Goal: Task Accomplishment & Management: Manage account settings

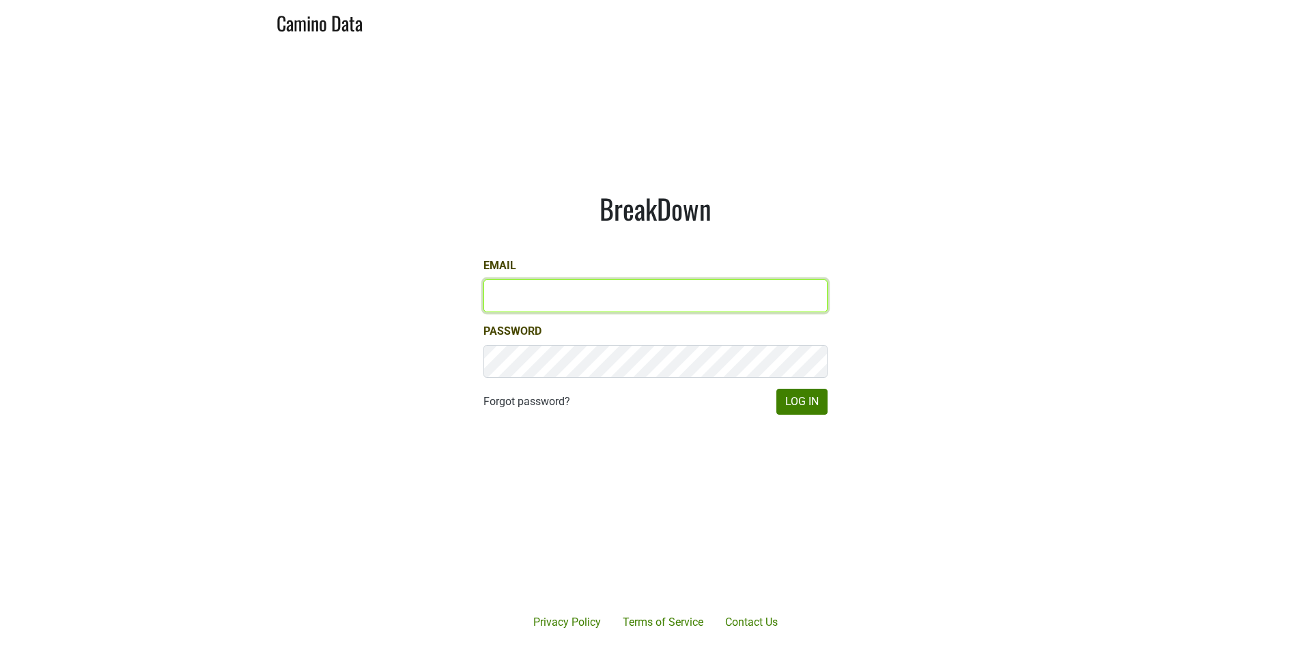
click at [687, 292] on input "Email" at bounding box center [656, 295] width 344 height 33
type input "[PERSON_NAME][EMAIL_ADDRESS][DOMAIN_NAME]"
drag, startPoint x: 520, startPoint y: 295, endPoint x: 461, endPoint y: 295, distance: 58.7
click at [461, 295] on div "BreakDown Email [PERSON_NAME][EMAIL_ADDRESS][DOMAIN_NAME] Password Forgot passw…" at bounding box center [656, 303] width 410 height 288
click at [518, 294] on input "[PERSON_NAME][EMAIL_ADDRESS][DOMAIN_NAME]" at bounding box center [656, 295] width 344 height 33
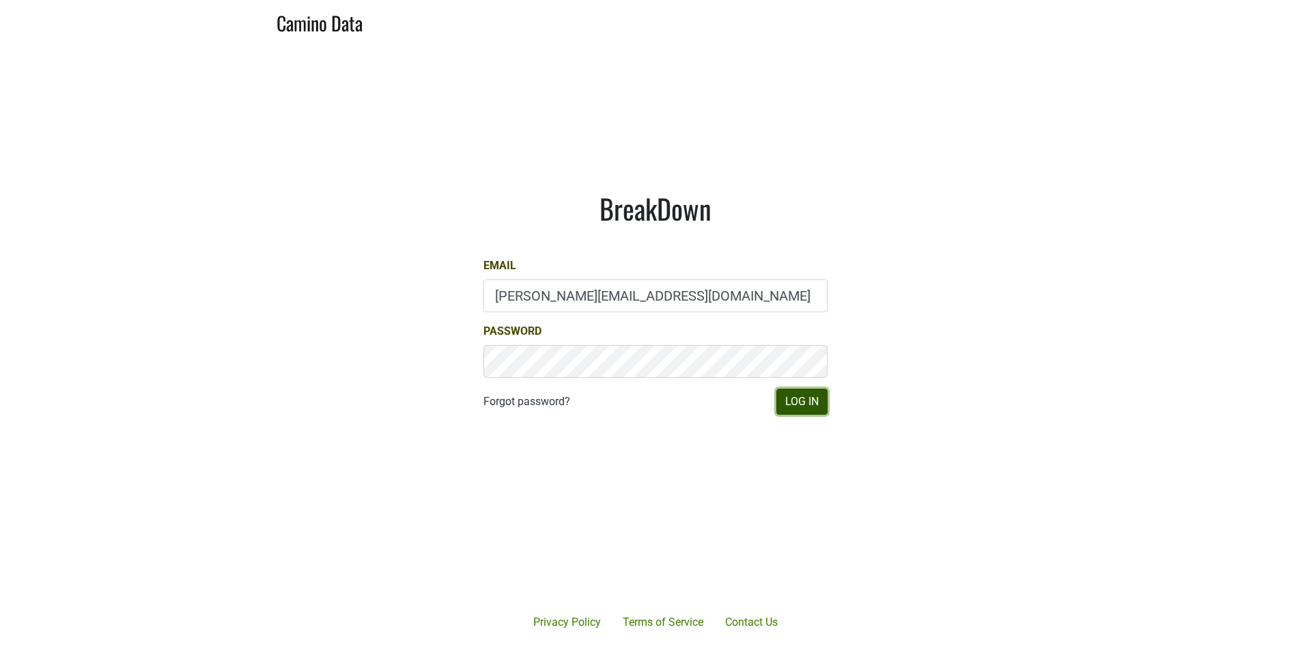
click at [808, 411] on button "Log In" at bounding box center [802, 402] width 51 height 26
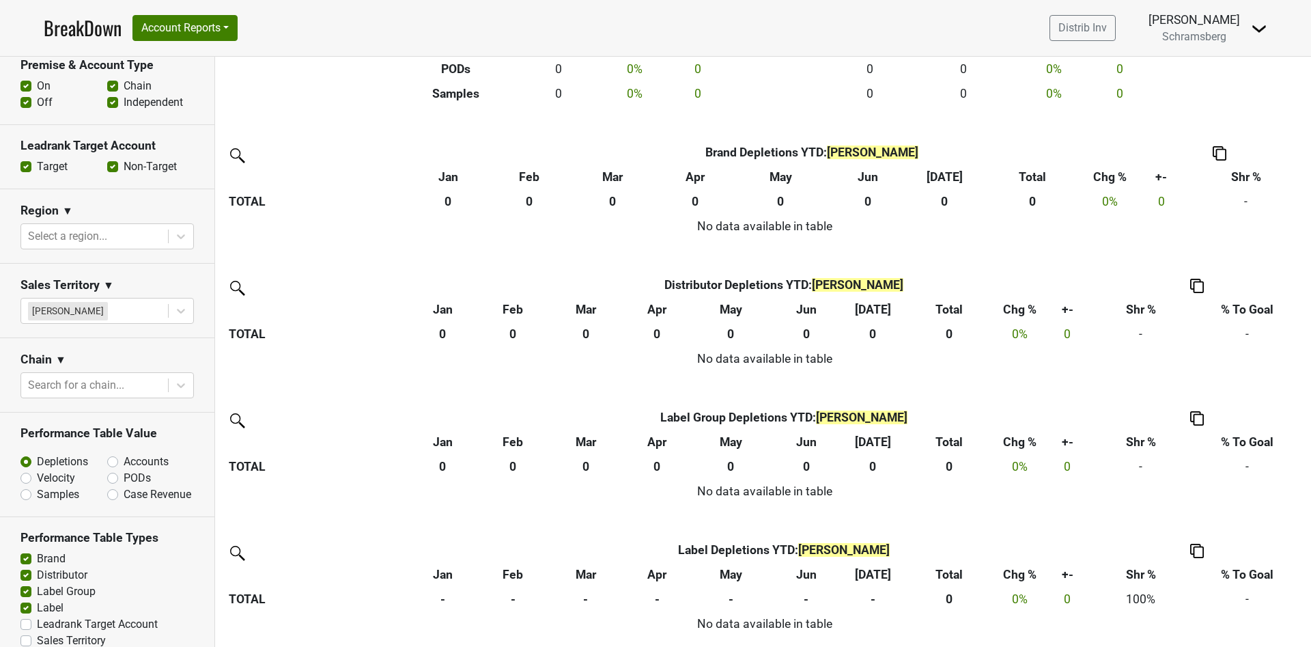
scroll to position [598, 0]
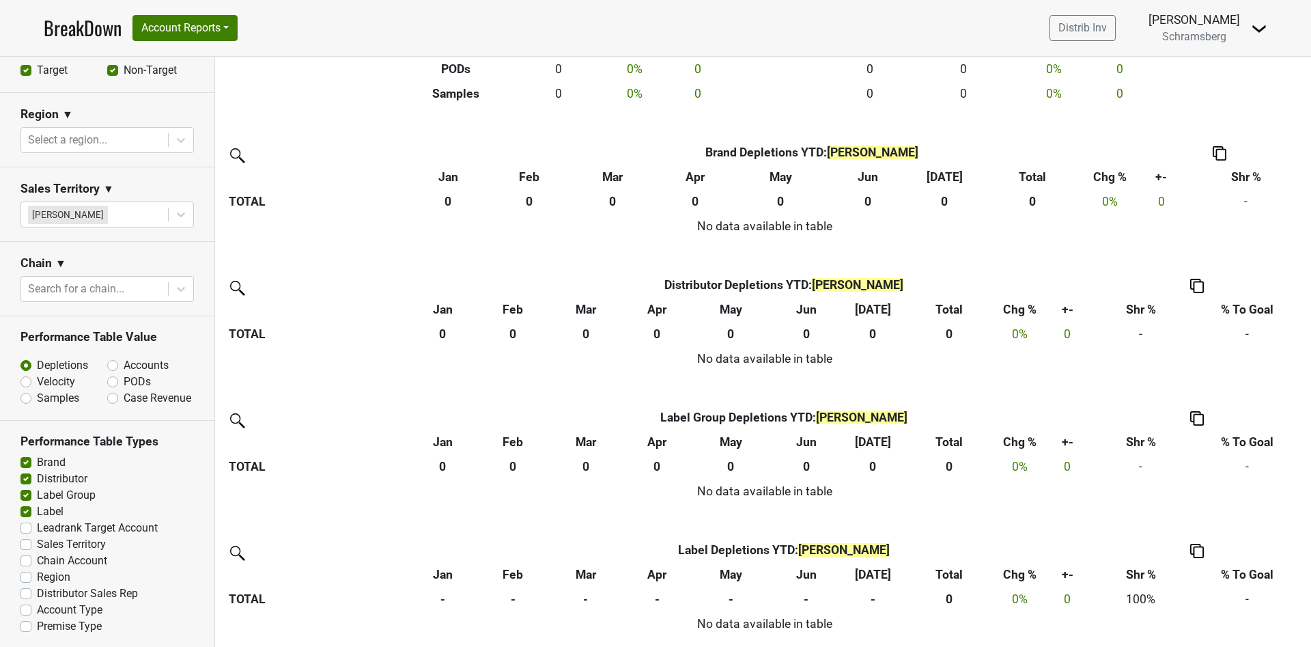
click at [1255, 32] on img at bounding box center [1259, 28] width 16 height 16
click at [1247, 99] on link "Logout" at bounding box center [1213, 99] width 108 height 22
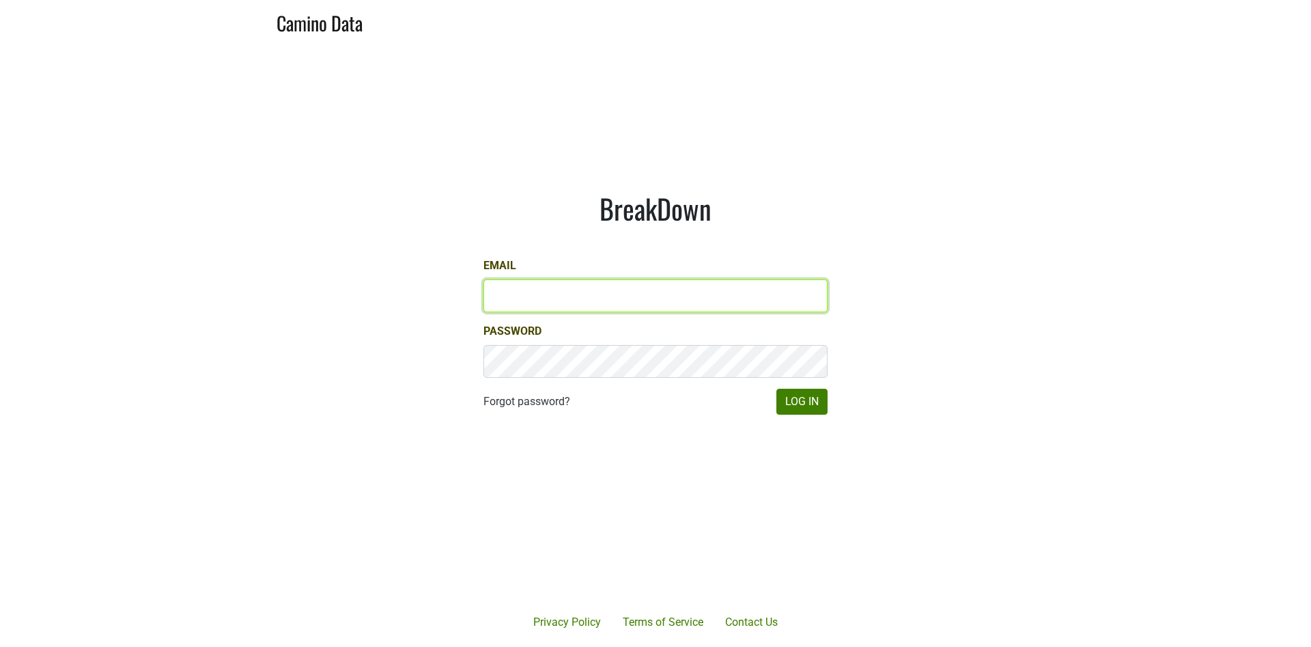
click at [711, 283] on input "Email" at bounding box center [656, 295] width 344 height 33
drag, startPoint x: 523, startPoint y: 296, endPoint x: 401, endPoint y: 296, distance: 121.6
click at [401, 296] on main "BreakDown Email dave@caminodata.com Password Forgot password? Log In" at bounding box center [655, 303] width 1311 height 520
type input "matt@dumol.com"
click at [777, 389] on button "Log In" at bounding box center [802, 402] width 51 height 26
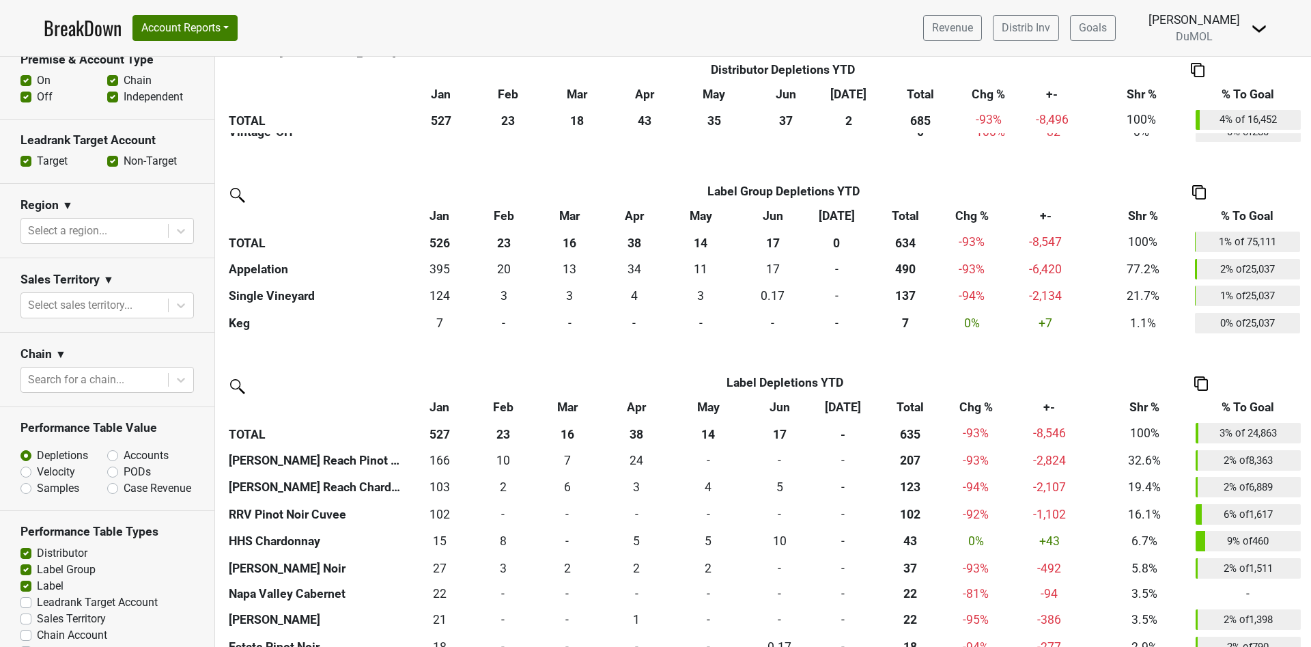
scroll to position [475, 0]
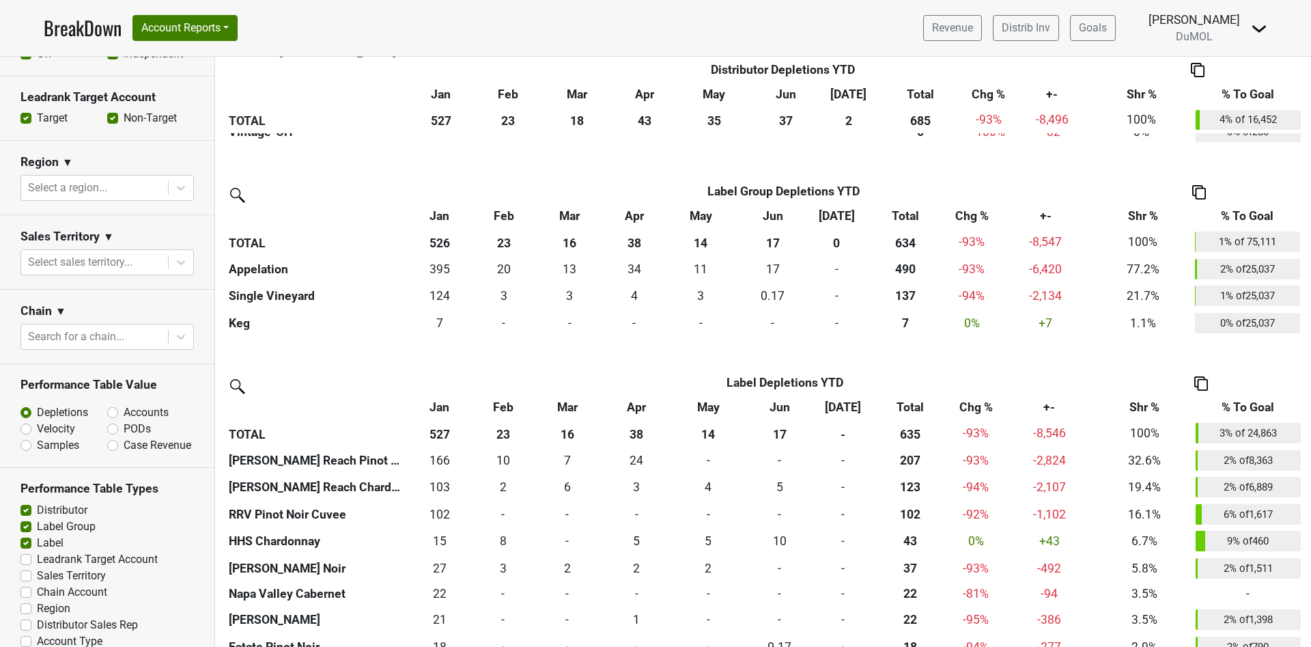
click at [60, 554] on label "Leadrank Target Account" at bounding box center [97, 559] width 121 height 16
click at [31, 554] on input "Leadrank Target Account" at bounding box center [25, 558] width 11 height 14
checkbox input "true"
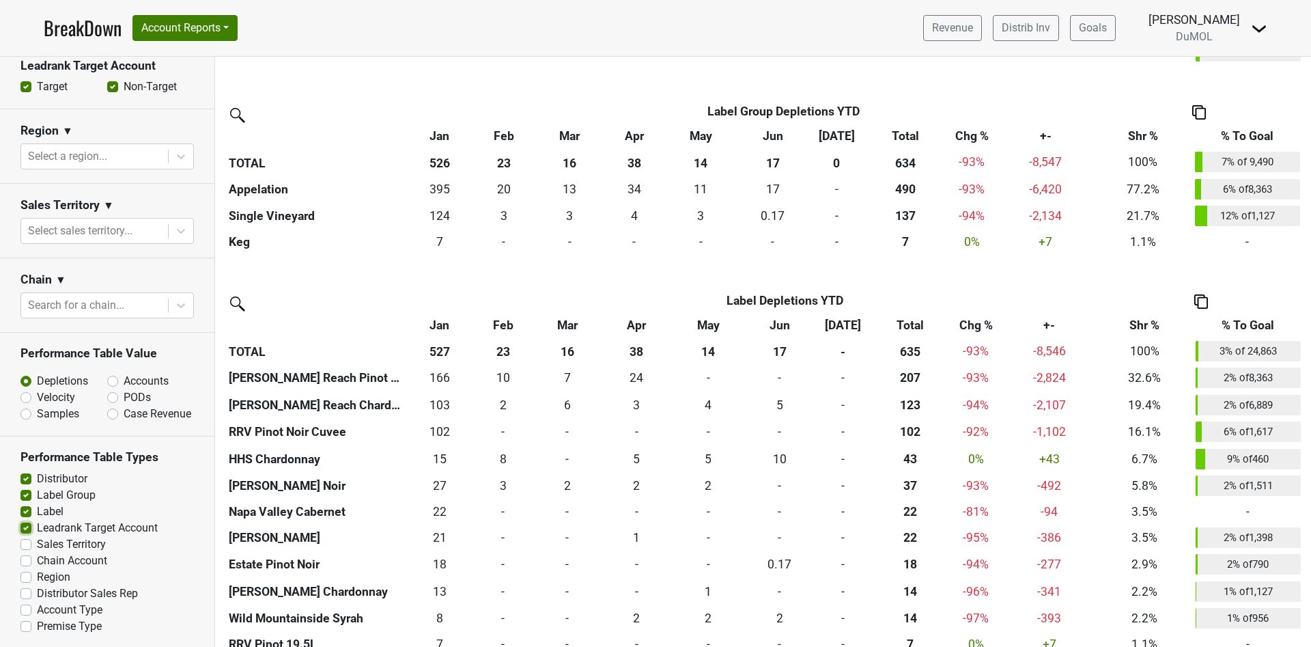
scroll to position [1872, 0]
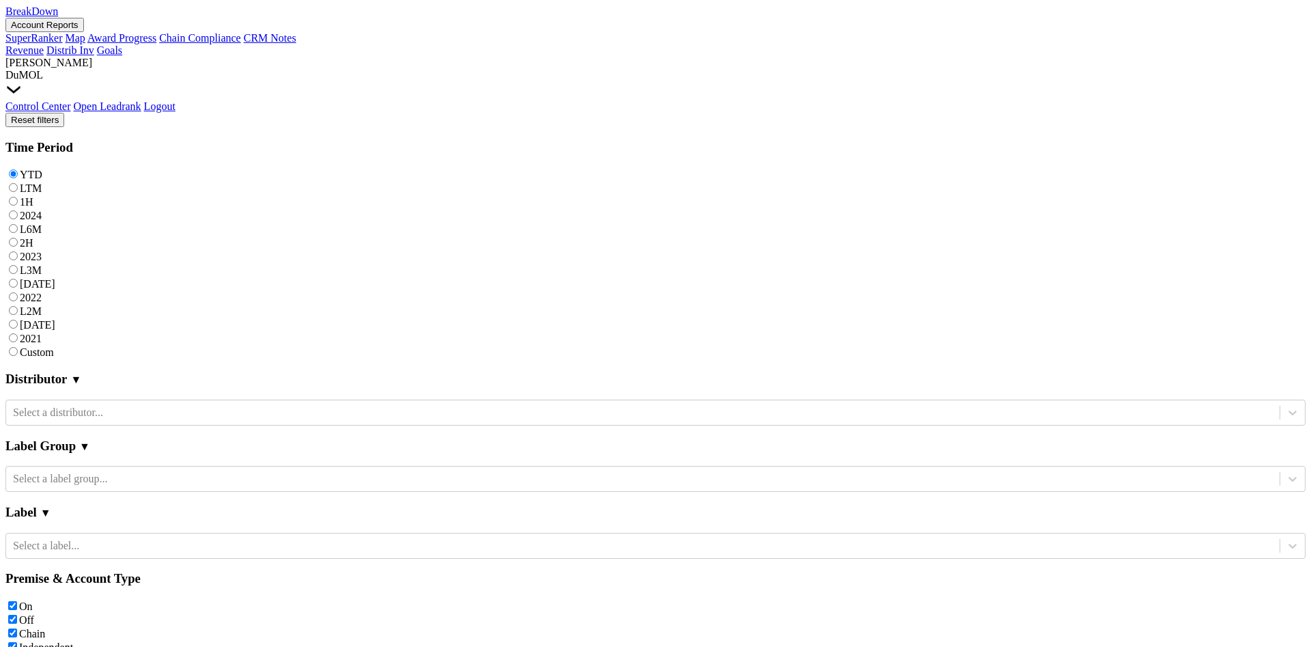
scroll to position [1869, 0]
click at [22, 81] on img at bounding box center [13, 89] width 16 height 16
click at [176, 101] on link "Logout" at bounding box center [159, 106] width 31 height 12
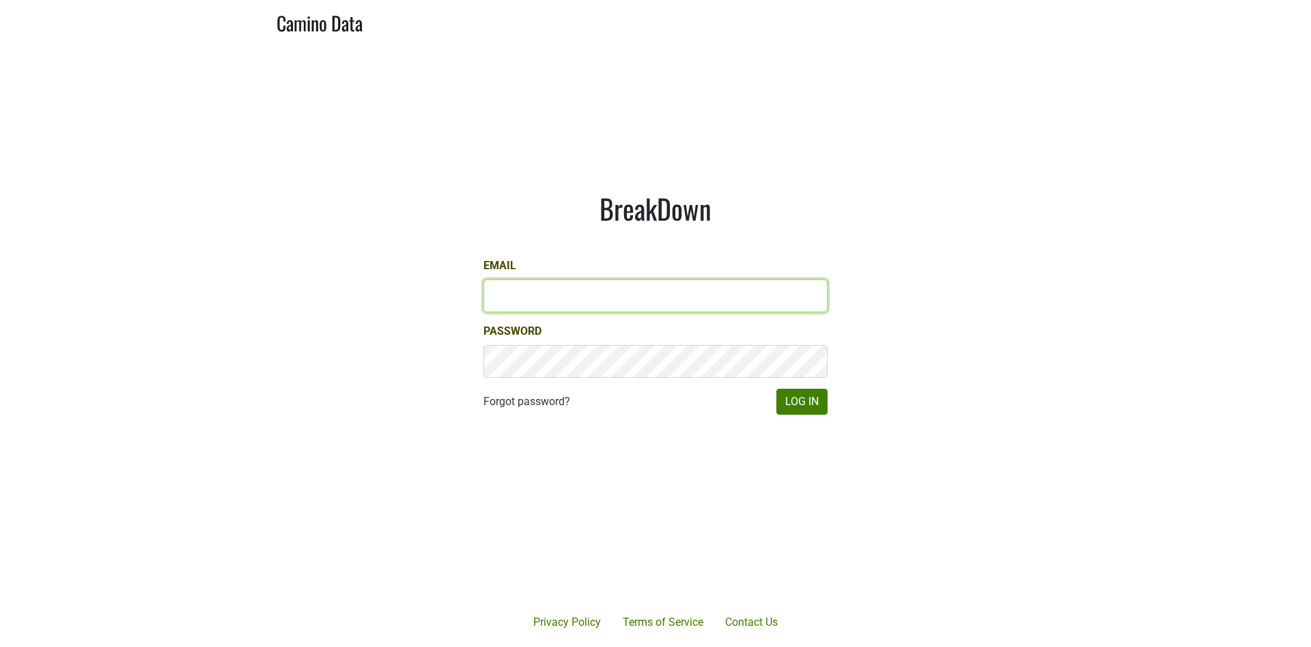
click at [676, 298] on input "Email" at bounding box center [656, 295] width 344 height 33
type input "[PERSON_NAME][EMAIL_ADDRESS][DOMAIN_NAME]"
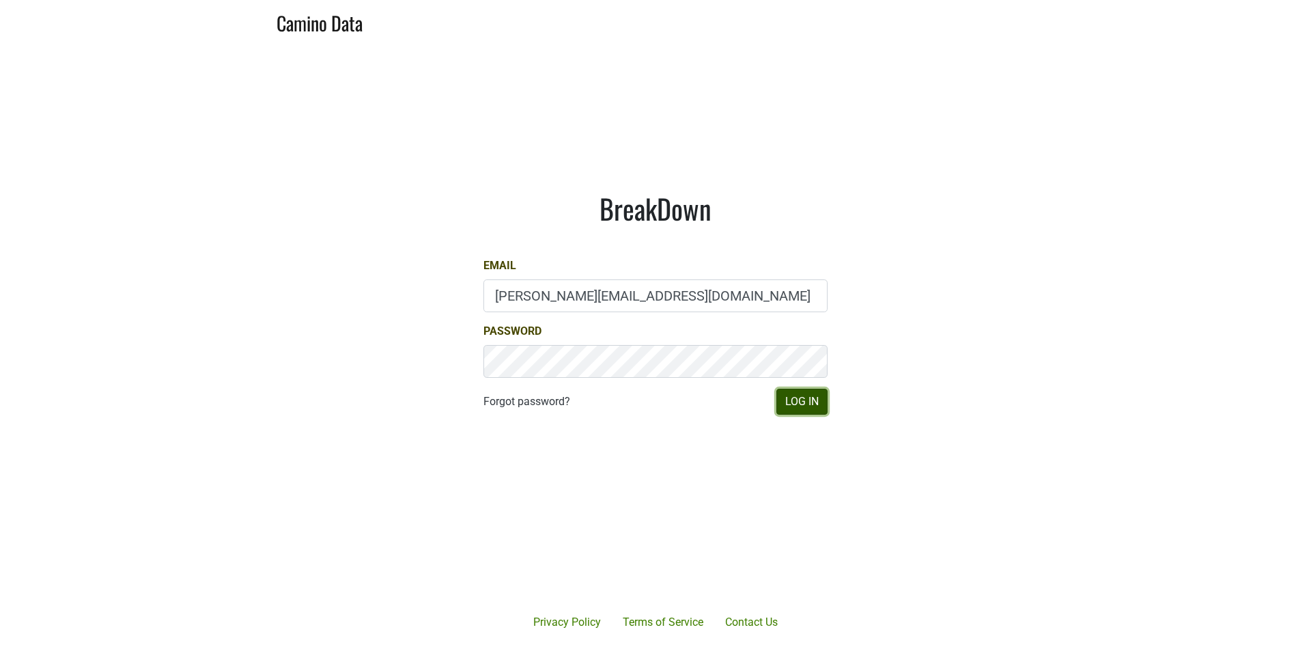
click at [811, 404] on button "Log In" at bounding box center [802, 402] width 51 height 26
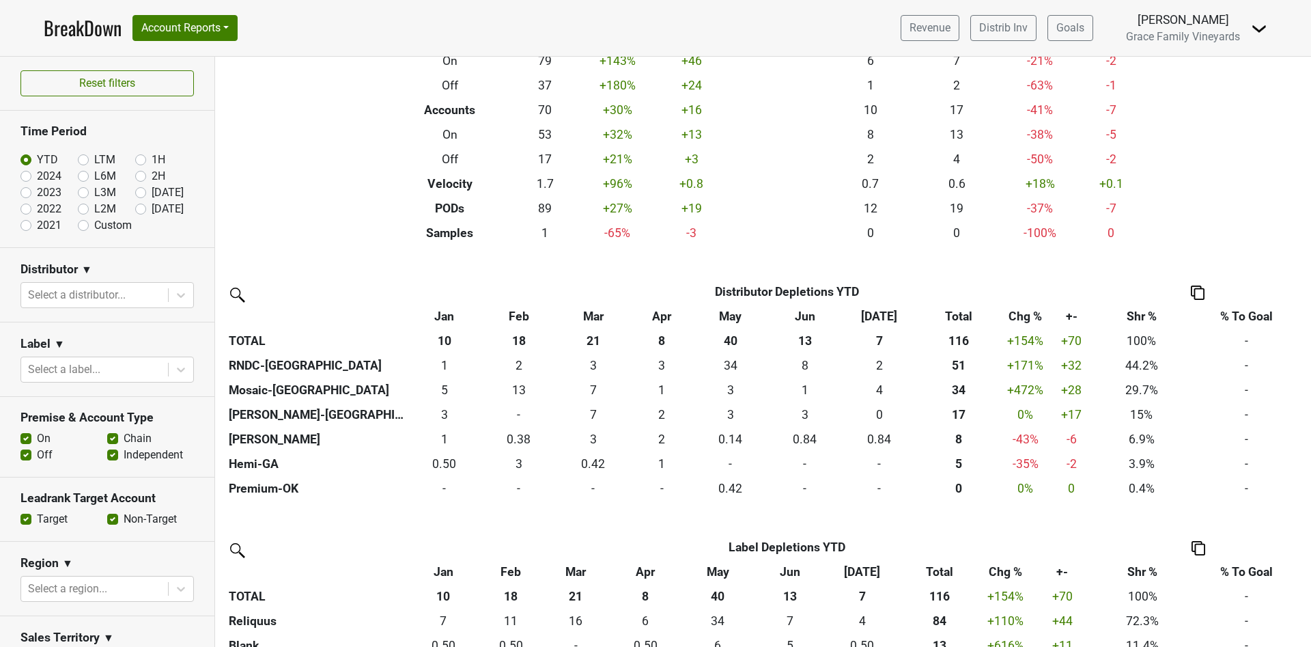
scroll to position [212, 0]
